Goal: Navigation & Orientation: Find specific page/section

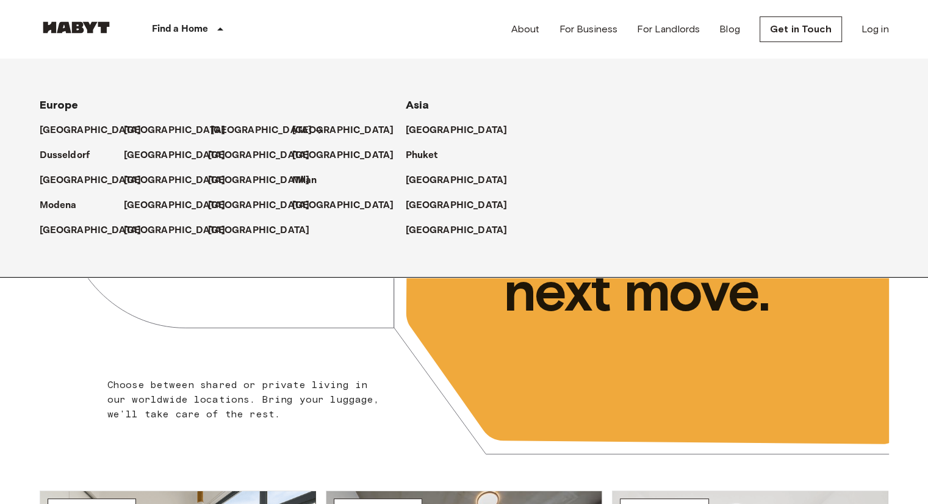
click at [227, 128] on p "[GEOGRAPHIC_DATA]" at bounding box center [261, 130] width 102 height 15
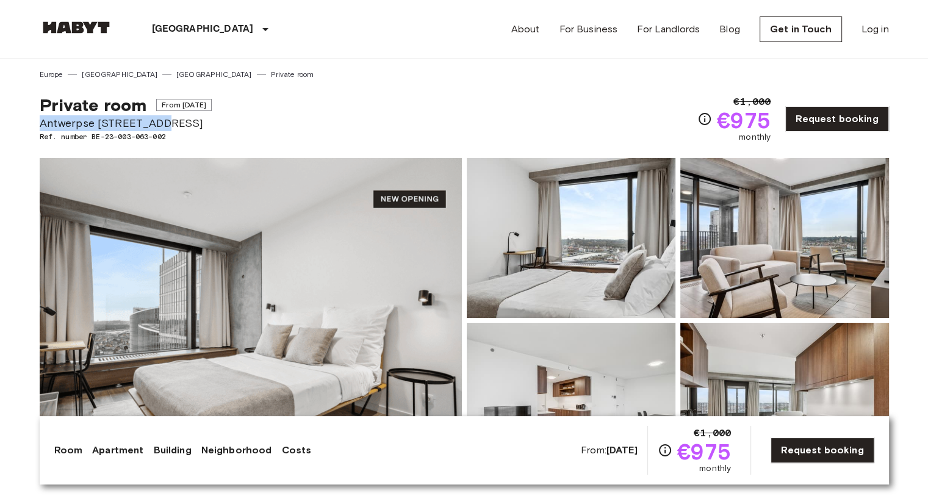
drag, startPoint x: 39, startPoint y: 123, endPoint x: 161, endPoint y: 123, distance: 122.0
copy span "[STREET_ADDRESS]"
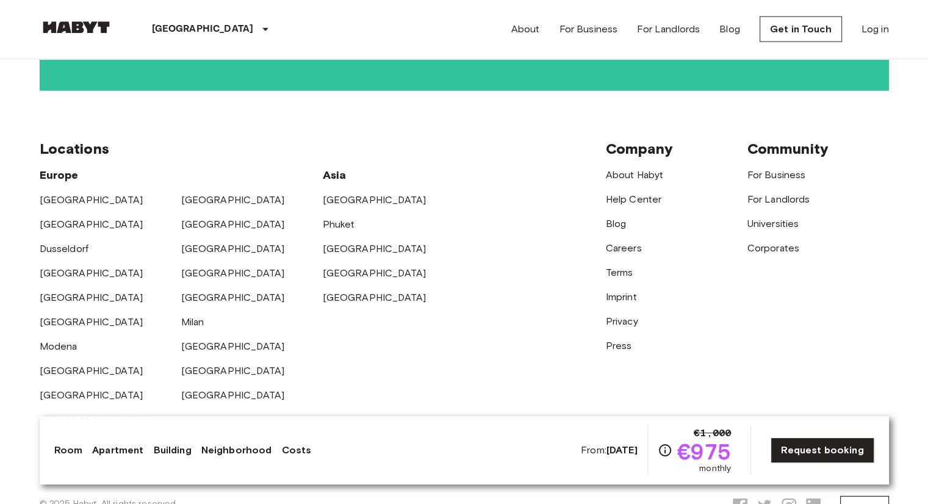
scroll to position [3187, 0]
